Goal: Transaction & Acquisition: Purchase product/service

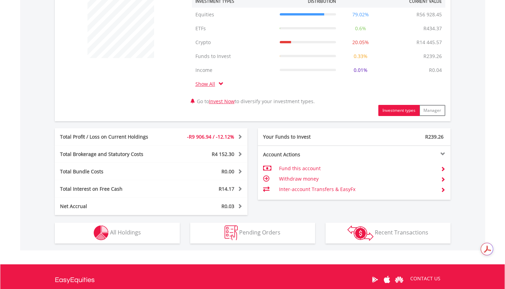
scroll to position [353, 0]
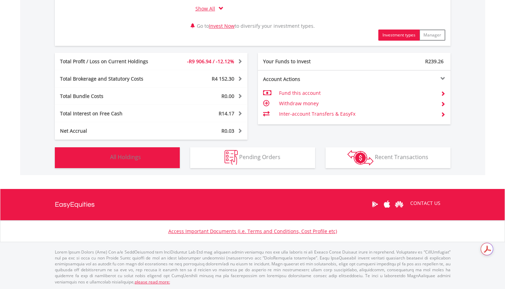
click at [143, 160] on button "Holdings All Holdings" at bounding box center [117, 157] width 125 height 21
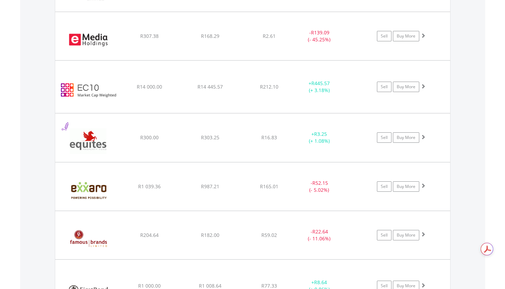
scroll to position [2901, 0]
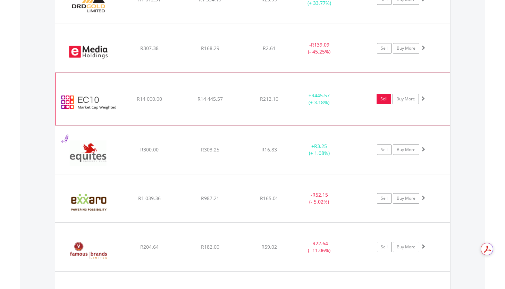
click at [385, 97] on link "Sell" at bounding box center [383, 99] width 15 height 10
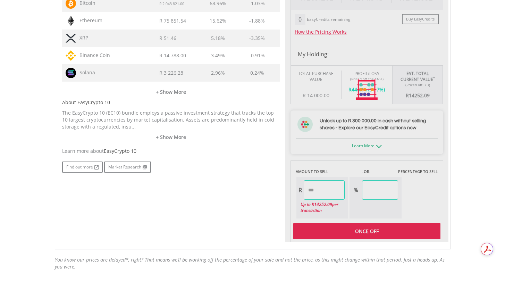
type input "********"
type input "******"
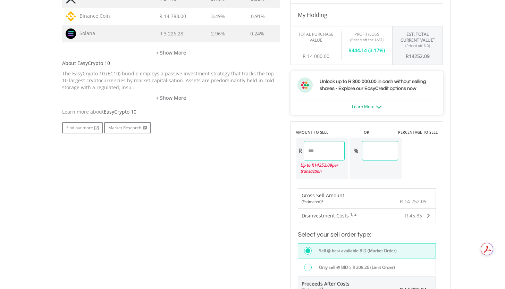
scroll to position [418, 0]
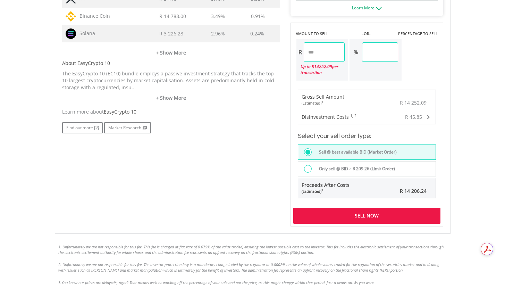
click at [368, 216] on div "Sell Now" at bounding box center [366, 215] width 147 height 16
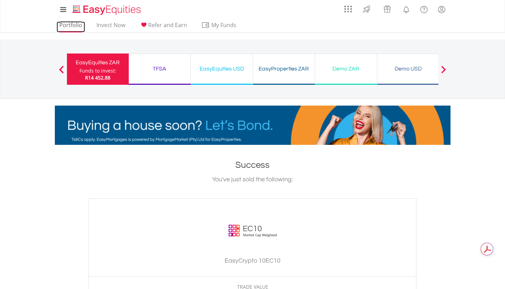
click at [75, 26] on link "Portfolio" at bounding box center [71, 27] width 28 height 11
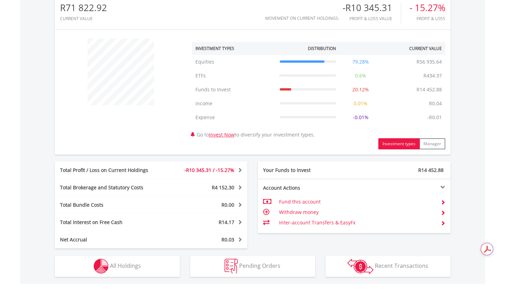
scroll to position [243, 0]
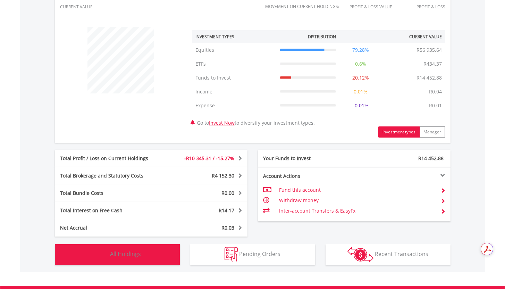
click at [133, 254] on span "All Holdings" at bounding box center [125, 254] width 31 height 8
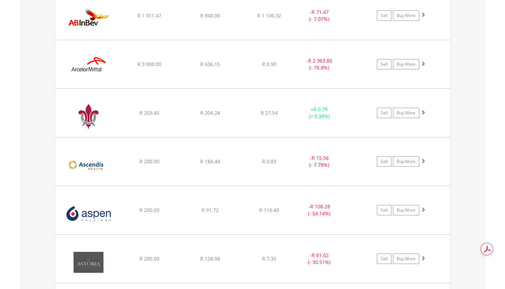
scroll to position [1171, 0]
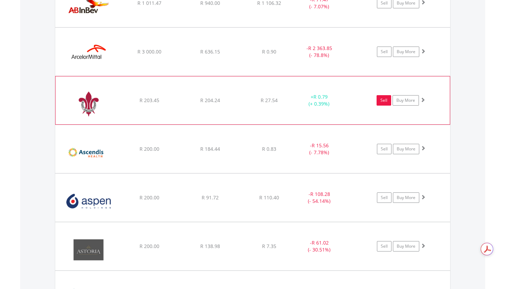
click at [385, 99] on link "Sell" at bounding box center [383, 100] width 15 height 10
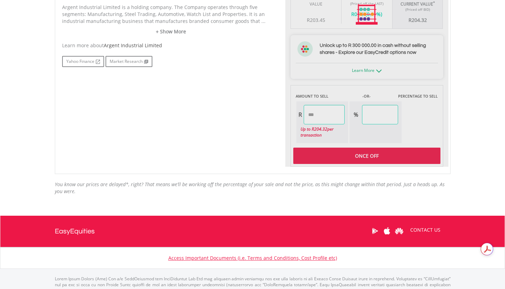
type input "******"
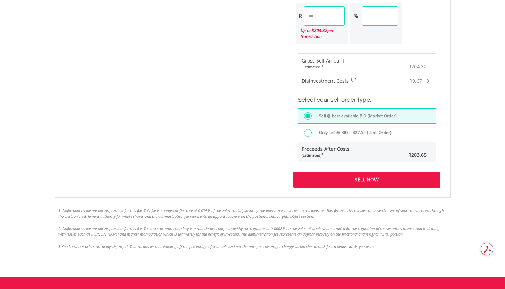
scroll to position [503, 0]
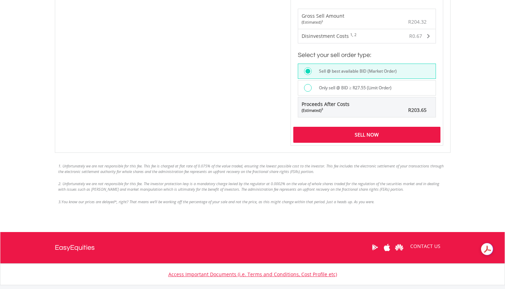
click at [379, 135] on div "Sell Now" at bounding box center [366, 135] width 147 height 16
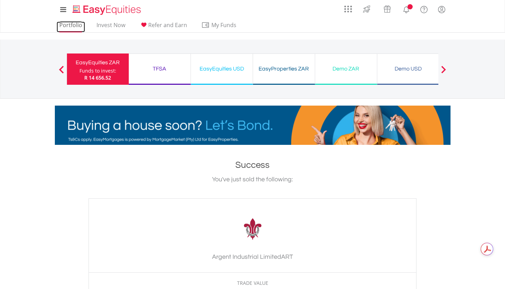
click at [70, 25] on link "Portfolio" at bounding box center [71, 27] width 28 height 11
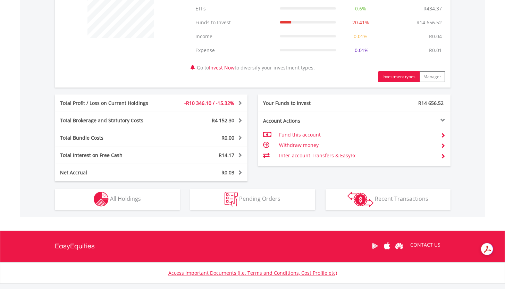
scroll to position [326, 0]
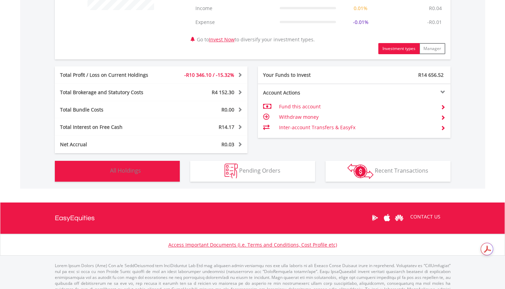
click at [152, 172] on button "Holdings All Holdings" at bounding box center [117, 171] width 125 height 21
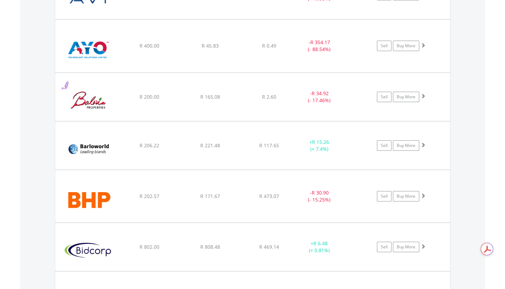
scroll to position [1529, 0]
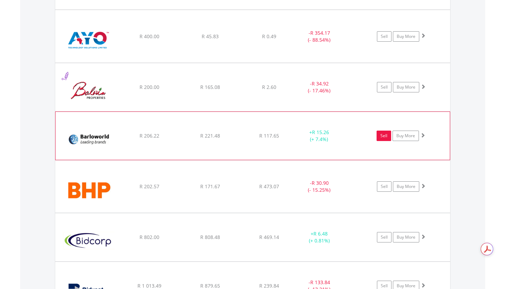
click at [386, 136] on link "Sell" at bounding box center [383, 135] width 15 height 10
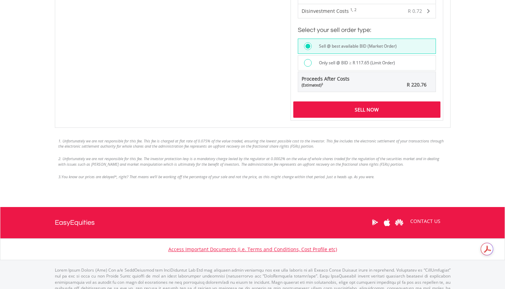
scroll to position [578, 0]
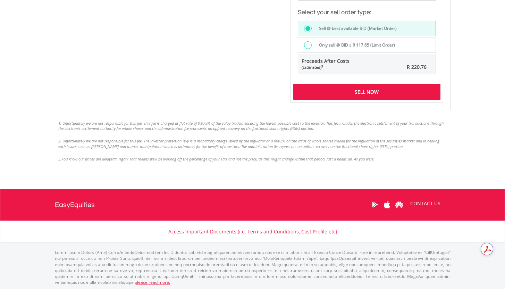
click at [376, 90] on div "Sell Now" at bounding box center [366, 92] width 147 height 16
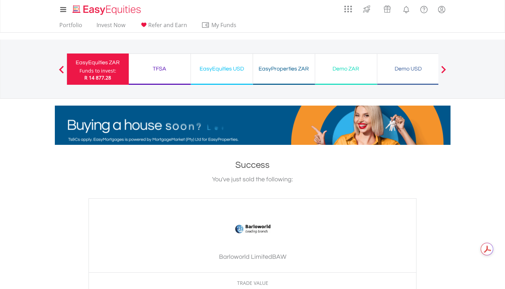
click at [100, 70] on div "Funds to invest:" at bounding box center [97, 70] width 37 height 7
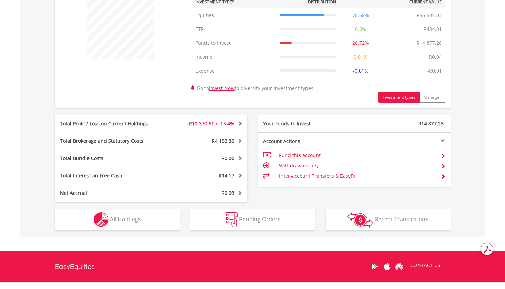
scroll to position [294, 0]
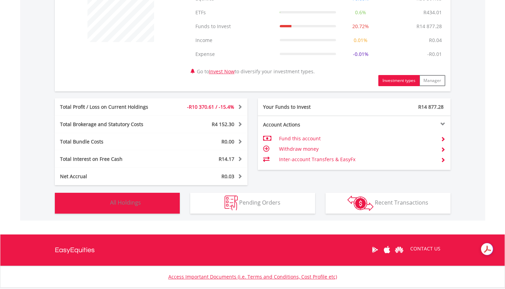
click at [122, 204] on span "All Holdings" at bounding box center [125, 202] width 31 height 8
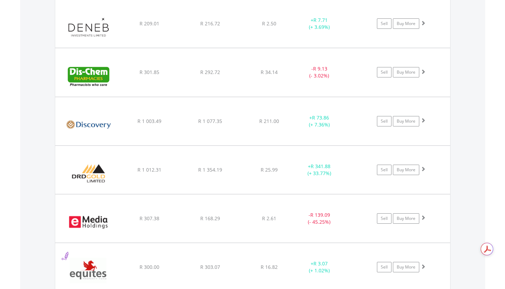
scroll to position [2182, 0]
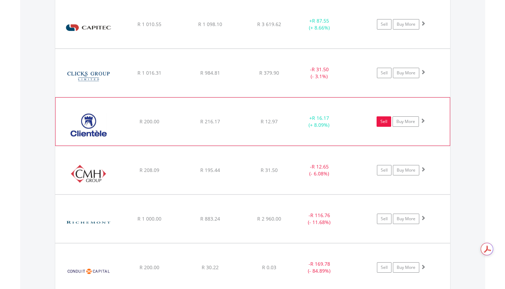
click at [386, 122] on link "Sell" at bounding box center [383, 121] width 15 height 10
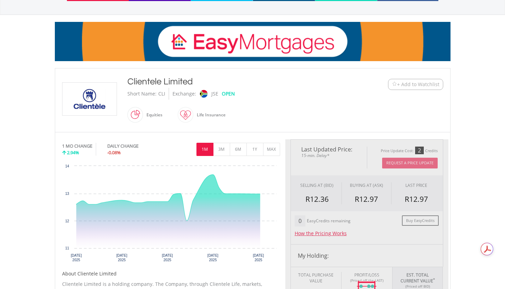
type input "******"
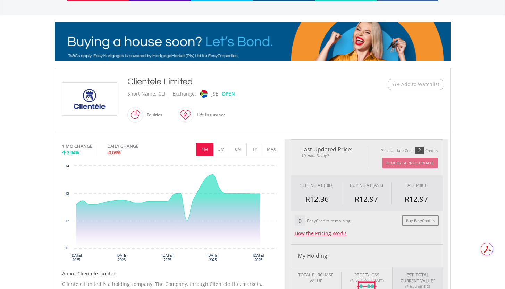
type input "******"
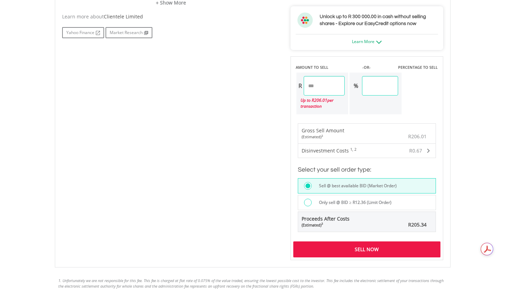
scroll to position [417, 0]
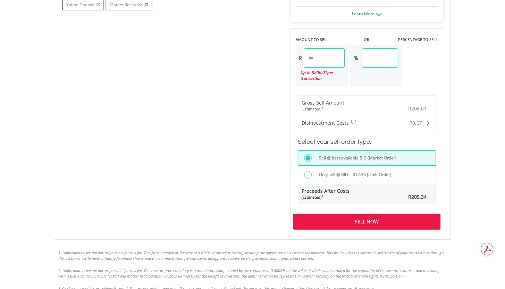
click at [377, 226] on div "Sell Now" at bounding box center [366, 221] width 147 height 16
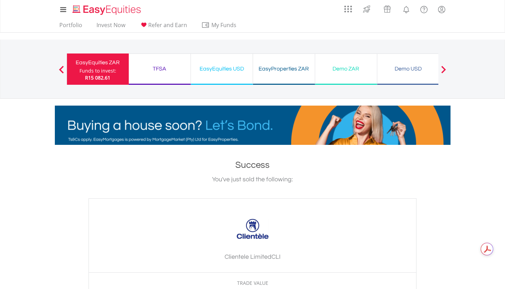
click at [108, 70] on div "Funds to invest:" at bounding box center [97, 70] width 37 height 7
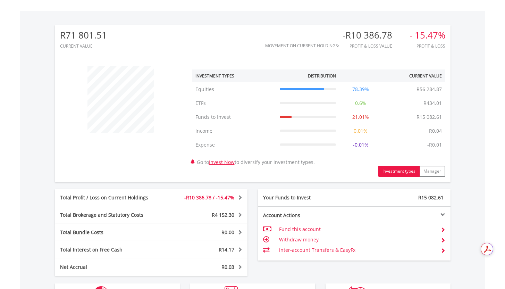
scroll to position [340, 0]
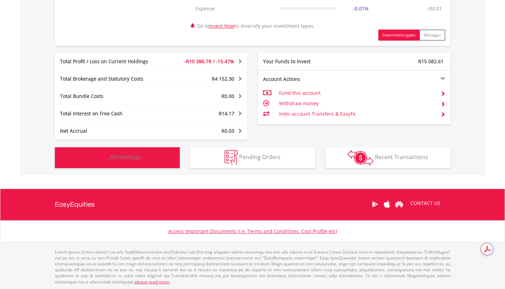
click at [139, 158] on span "All Holdings" at bounding box center [125, 157] width 31 height 8
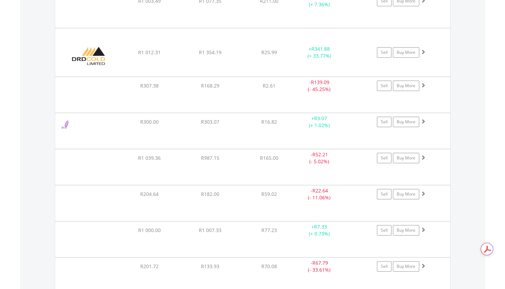
scroll to position [2490, 0]
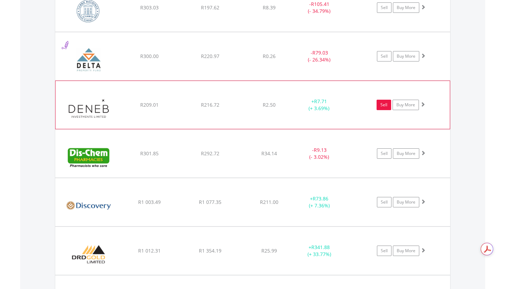
click at [388, 104] on link "Sell" at bounding box center [383, 105] width 15 height 10
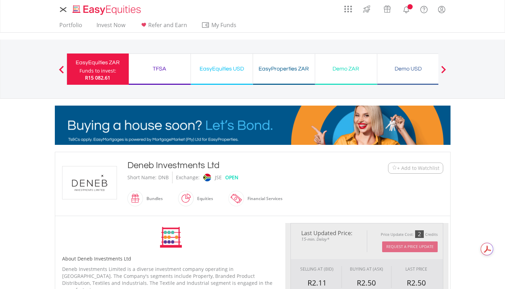
type input "******"
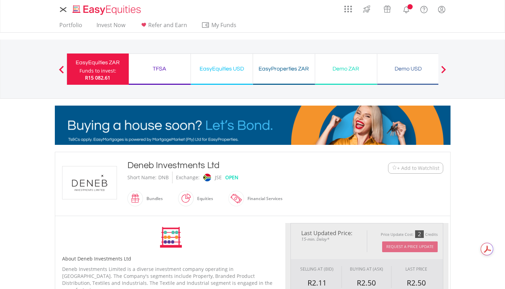
type input "******"
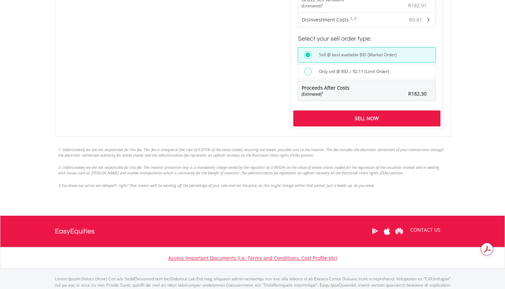
click at [382, 117] on div "Sell Now" at bounding box center [366, 118] width 147 height 16
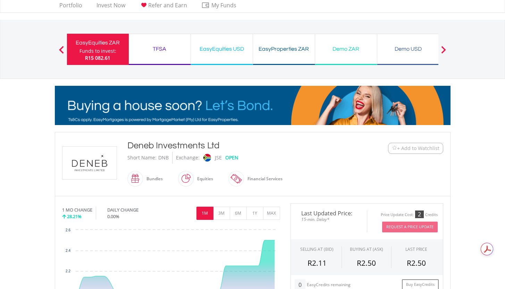
scroll to position [11, 0]
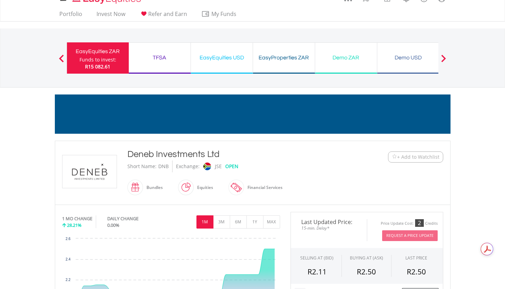
click at [73, 8] on ul "Portfolio Invest Now Refer and Earn My Funds Fund your accounts Withdraw Money …" at bounding box center [150, 14] width 190 height 13
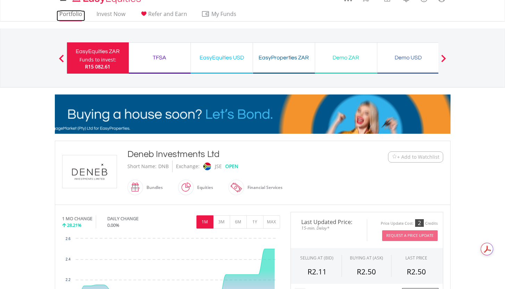
click at [73, 14] on link "Portfolio" at bounding box center [71, 15] width 28 height 11
